Goal: Task Accomplishment & Management: Complete application form

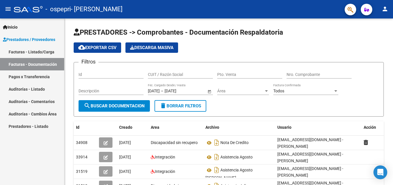
scroll to position [4241, 0]
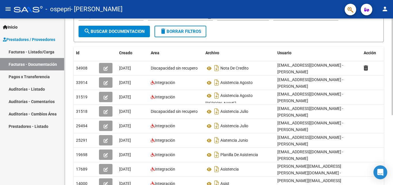
click at [393, 67] on div at bounding box center [392, 111] width 1 height 96
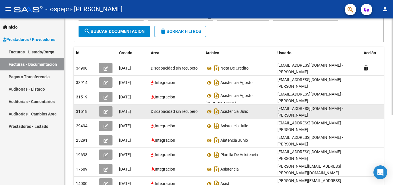
click at [105, 112] on icon "button" at bounding box center [106, 111] width 4 height 4
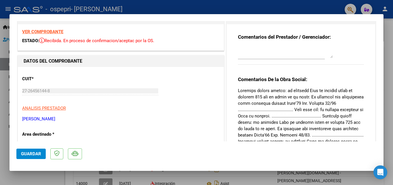
scroll to position [0, 0]
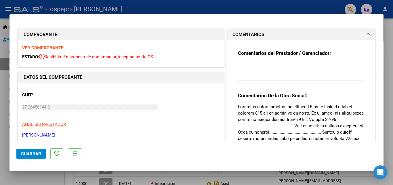
click at [392, 19] on div at bounding box center [196, 92] width 393 height 185
type input "$ 0,00"
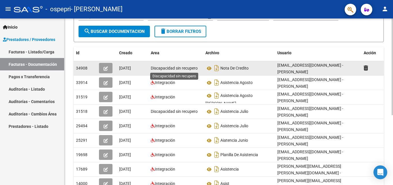
click at [158, 70] on span "Discapacidad sin recupero" at bounding box center [174, 68] width 47 height 5
click at [106, 69] on icon "button" at bounding box center [106, 68] width 4 height 4
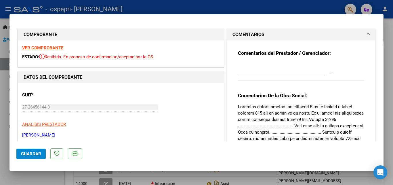
click at [250, 73] on textarea at bounding box center [285, 69] width 95 height 12
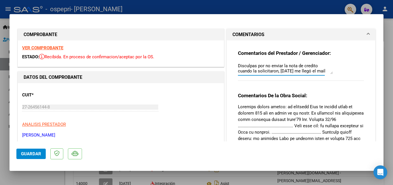
scroll to position [5, 0]
type textarea "Disculpas por no enviar la nota de credito cuando la solicitaron, [DATE] me lle…"
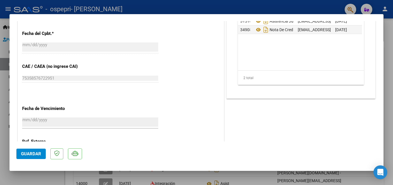
scroll to position [265, 0]
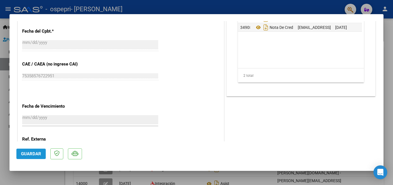
click at [36, 154] on span "Guardar" at bounding box center [31, 153] width 20 height 5
